Goal: Book appointment/travel/reservation

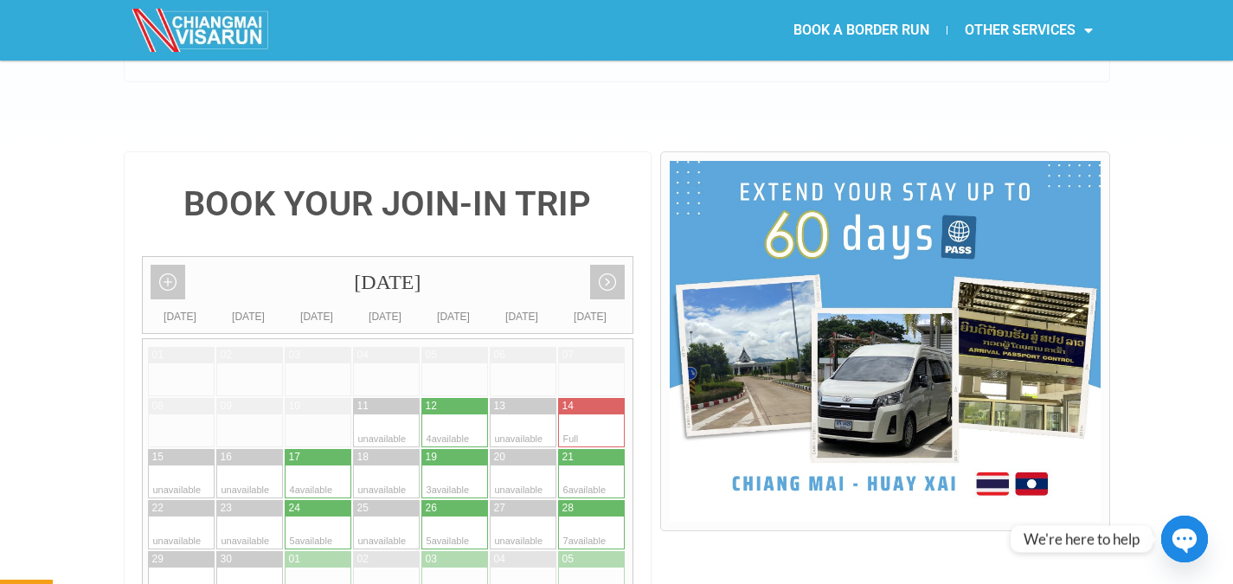
scroll to position [346, 0]
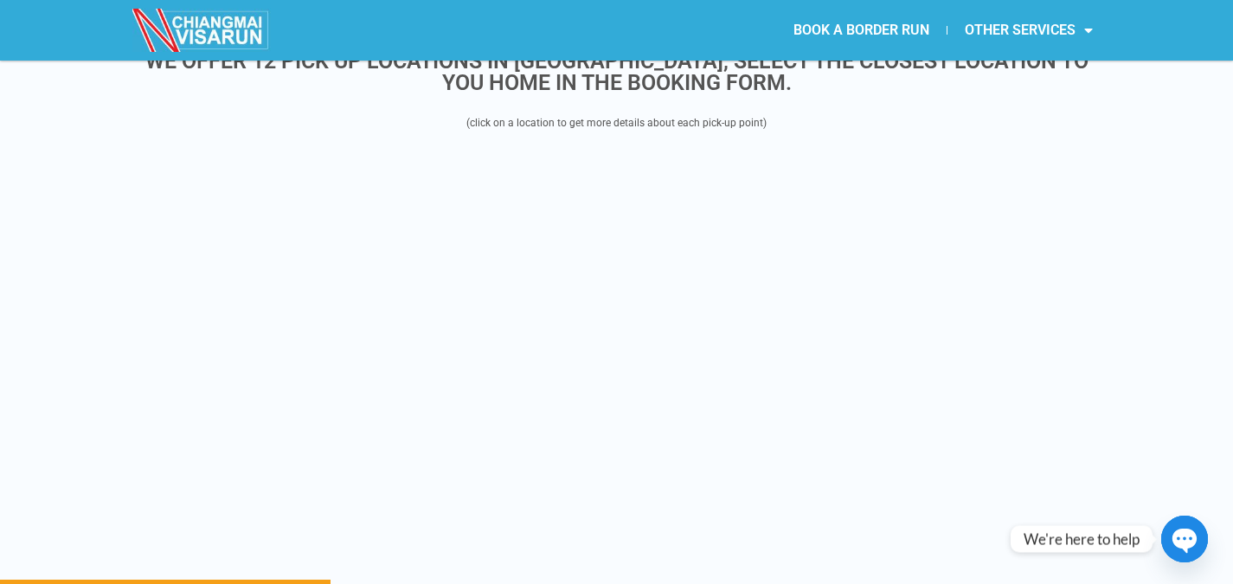
scroll to position [2163, 0]
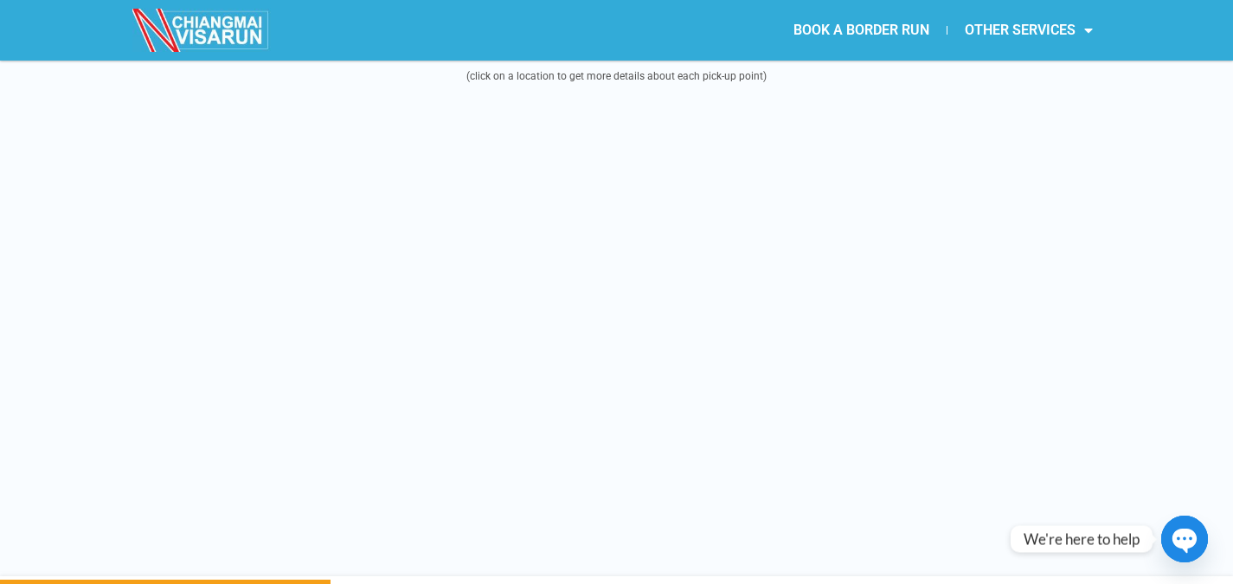
click at [102, 210] on div "WE OFFER 12 PICK UP LOCATIONS IN [GEOGRAPHIC_DATA], SELECT THE CLOSEST LOCATION…" at bounding box center [616, 277] width 1233 height 599
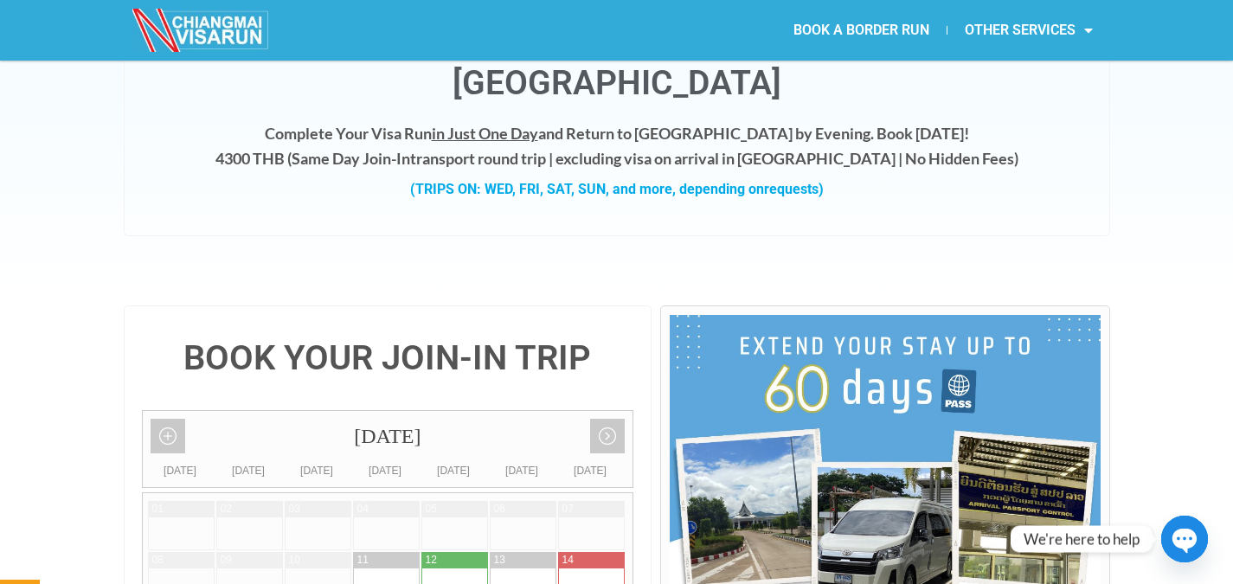
scroll to position [260, 0]
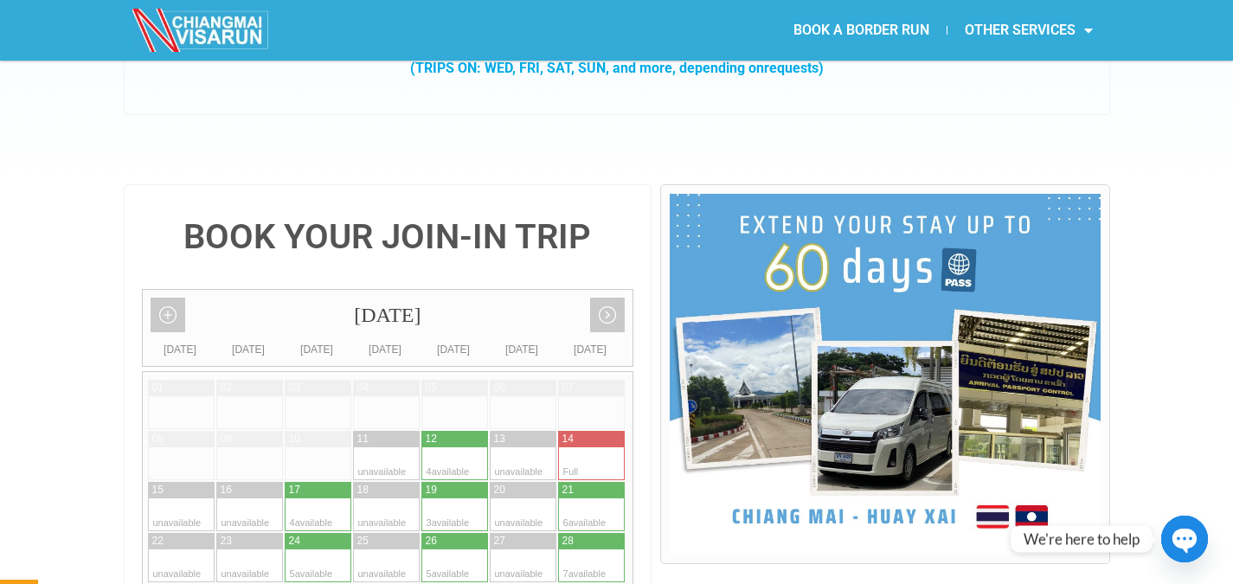
scroll to position [346, 0]
